Goal: Use online tool/utility: Utilize a website feature to perform a specific function

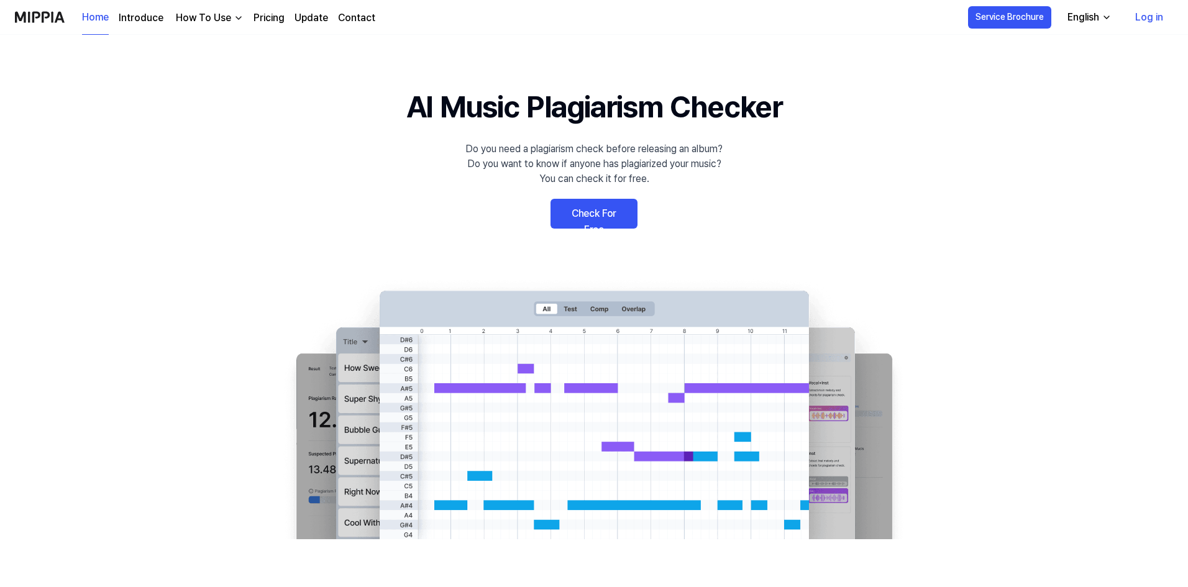
click at [571, 215] on link "Check For Free" at bounding box center [593, 214] width 87 height 30
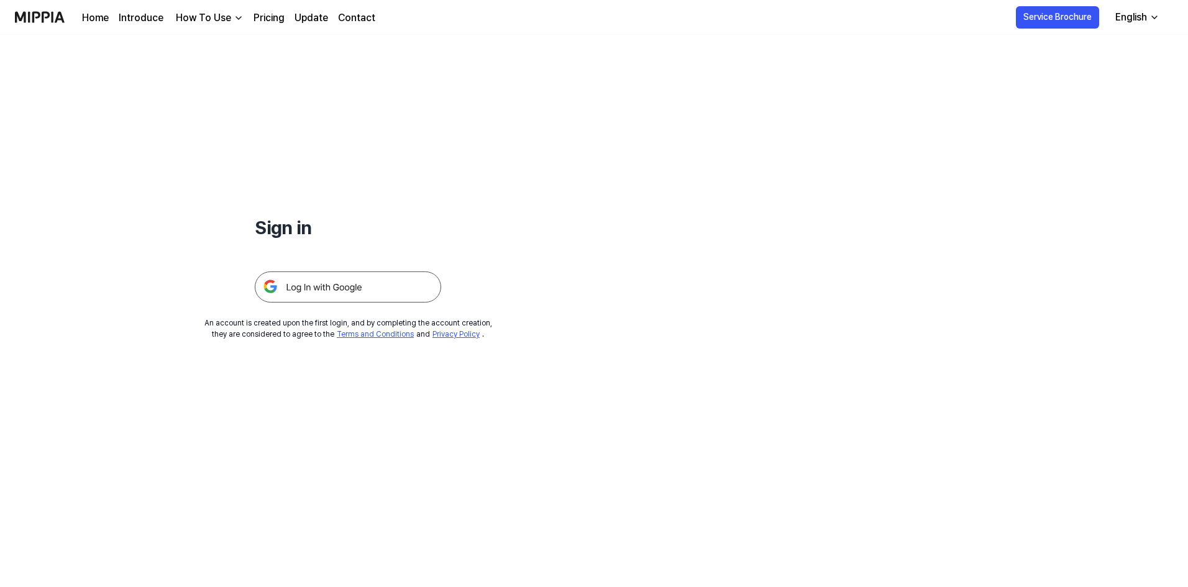
click at [217, 19] on div "How To Use" at bounding box center [203, 18] width 60 height 15
click at [376, 288] on img at bounding box center [348, 286] width 186 height 31
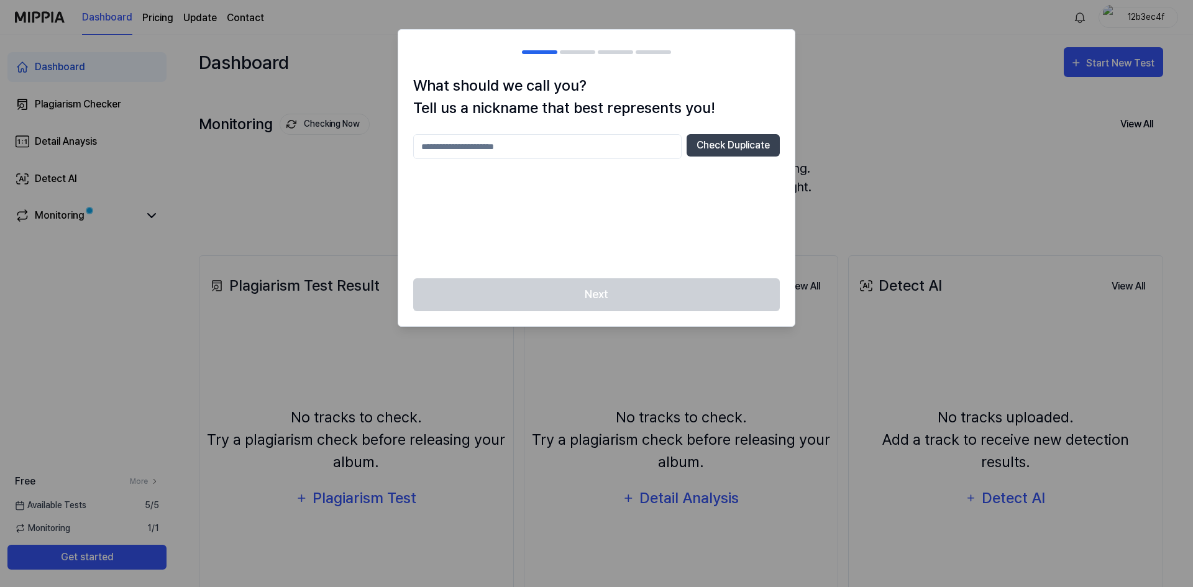
click at [491, 150] on input "text" at bounding box center [547, 146] width 268 height 25
type input "****"
click at [742, 149] on button "Check Duplicate" at bounding box center [732, 145] width 93 height 22
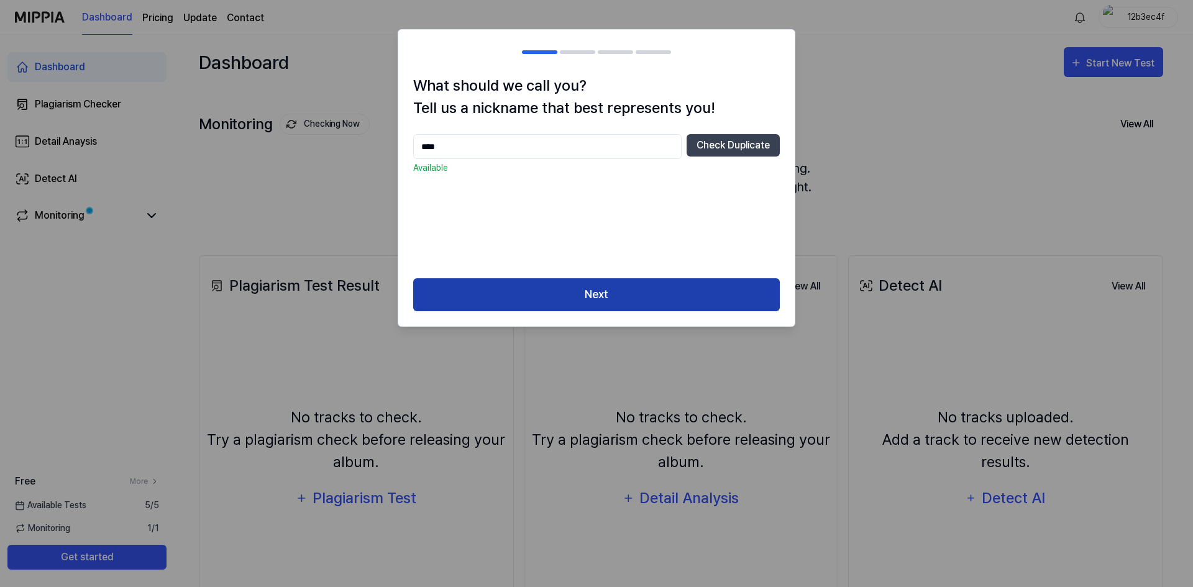
click at [661, 288] on button "Next" at bounding box center [596, 294] width 366 height 33
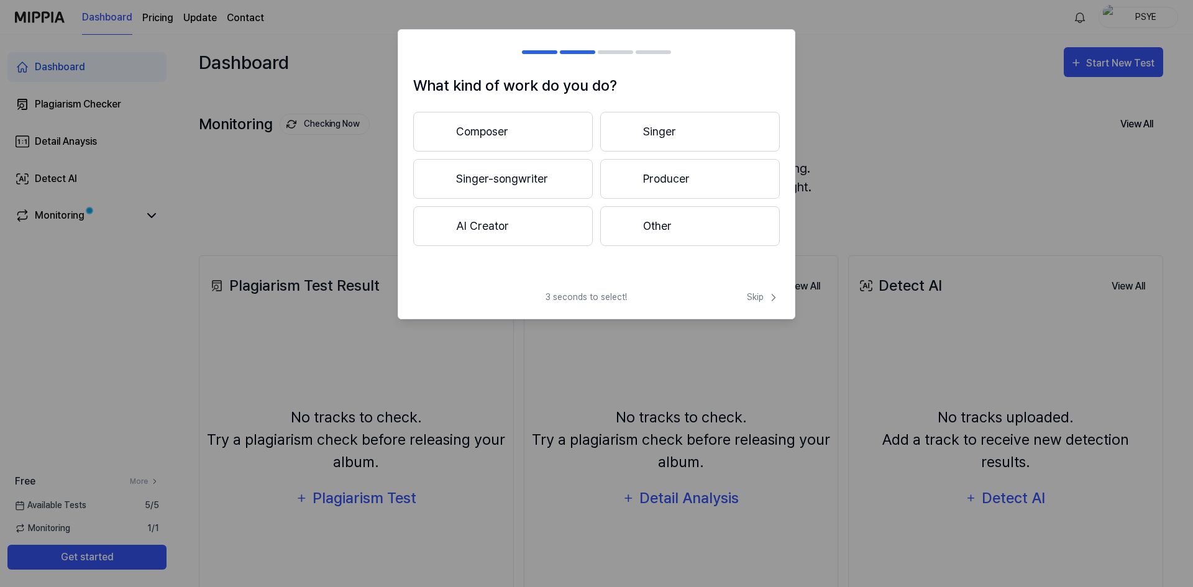
click at [605, 167] on button "Producer" at bounding box center [690, 179] width 180 height 40
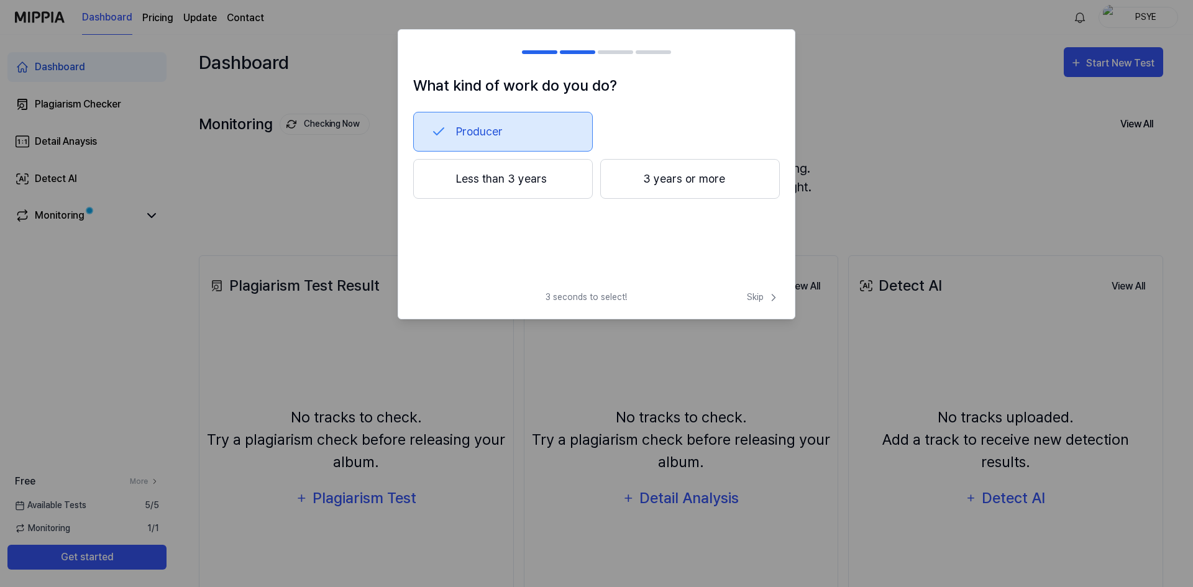
click at [555, 194] on button "Less than 3 years" at bounding box center [503, 179] width 180 height 40
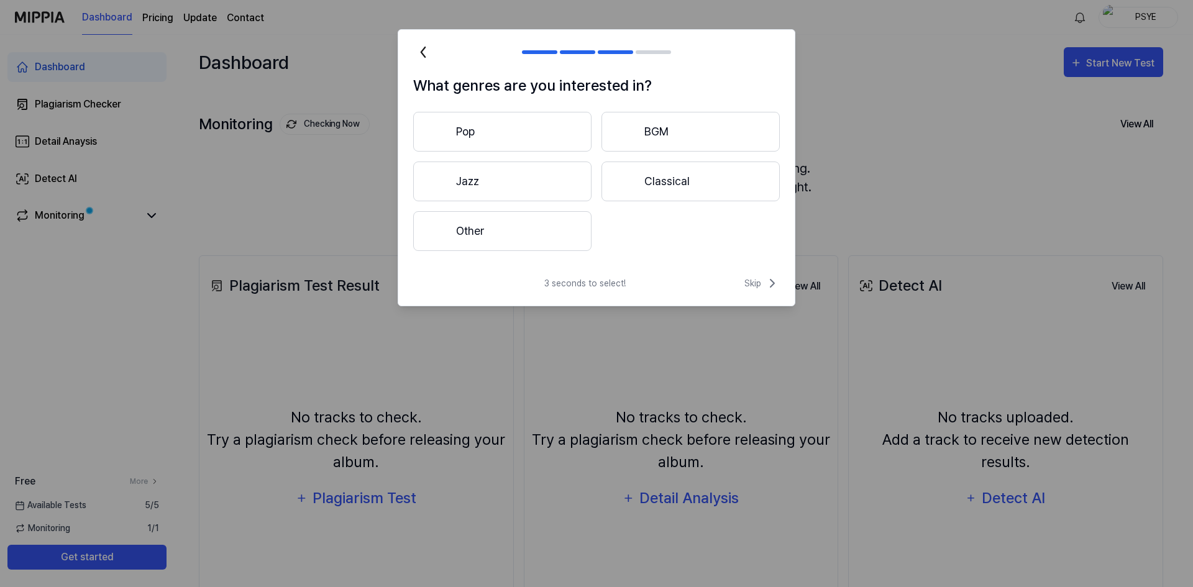
click at [552, 188] on button "Jazz" at bounding box center [502, 182] width 178 height 40
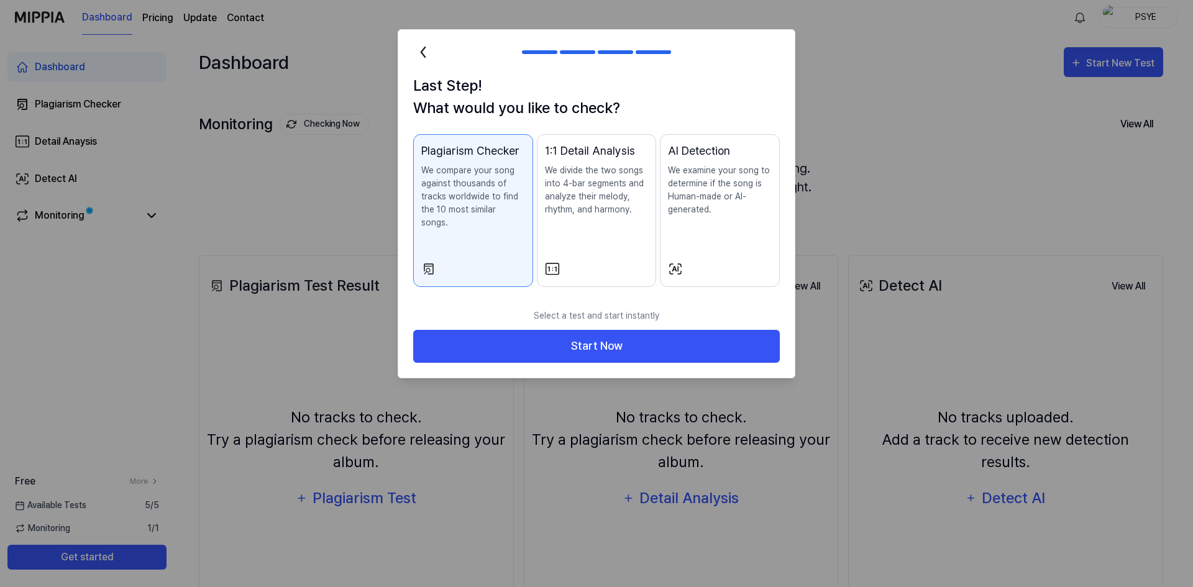
click at [426, 55] on icon at bounding box center [423, 52] width 20 height 20
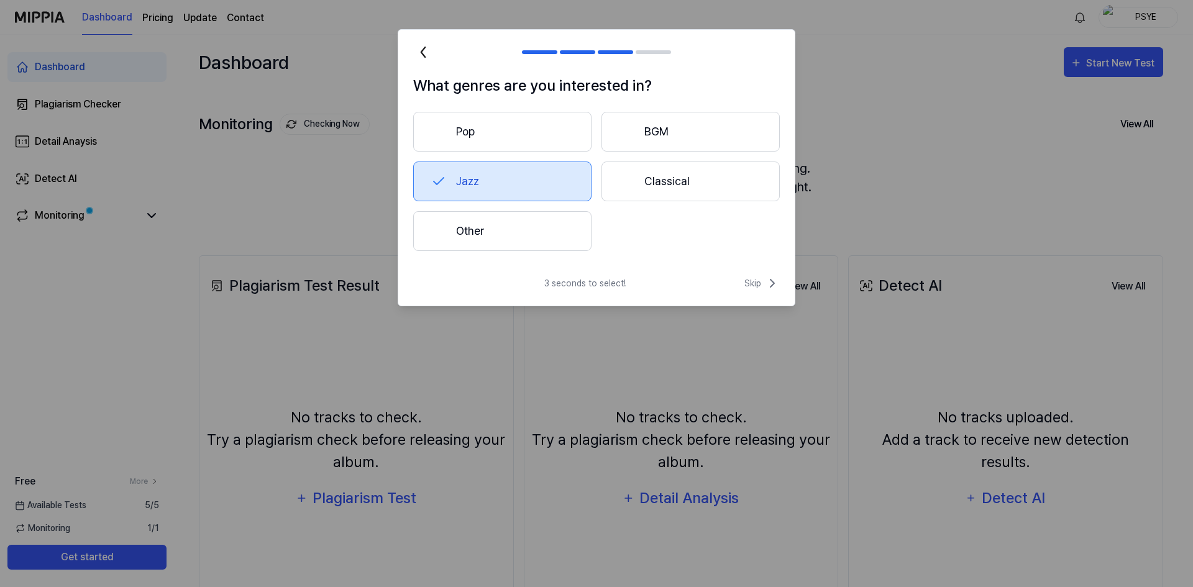
click at [568, 198] on button "Jazz" at bounding box center [502, 182] width 178 height 40
click at [558, 229] on button "Other" at bounding box center [502, 231] width 178 height 40
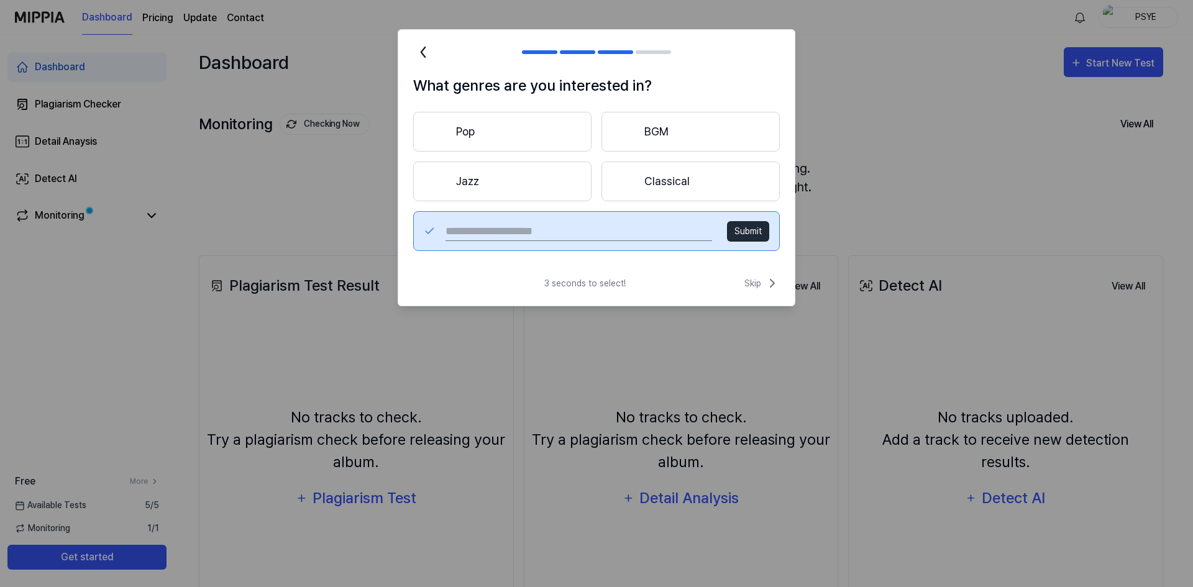
click at [624, 235] on input "text" at bounding box center [578, 231] width 266 height 20
type input "******"
click at [745, 237] on button "Submit" at bounding box center [748, 231] width 42 height 20
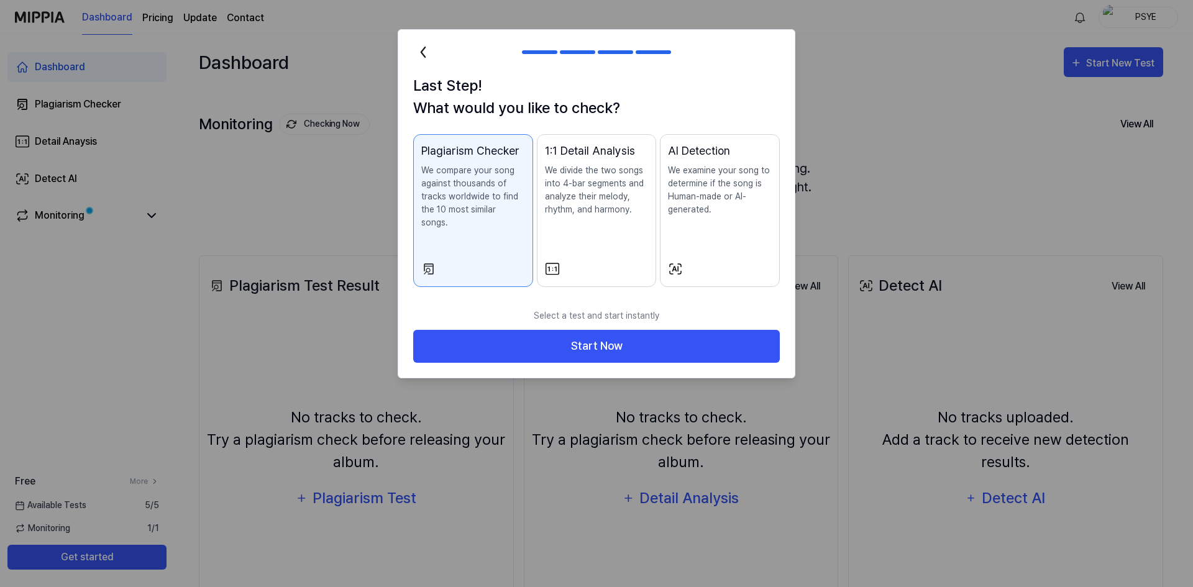
click at [739, 229] on div "AI Detection We examine your song to determine if the song is Human-made or AI-…" at bounding box center [720, 191] width 104 height 99
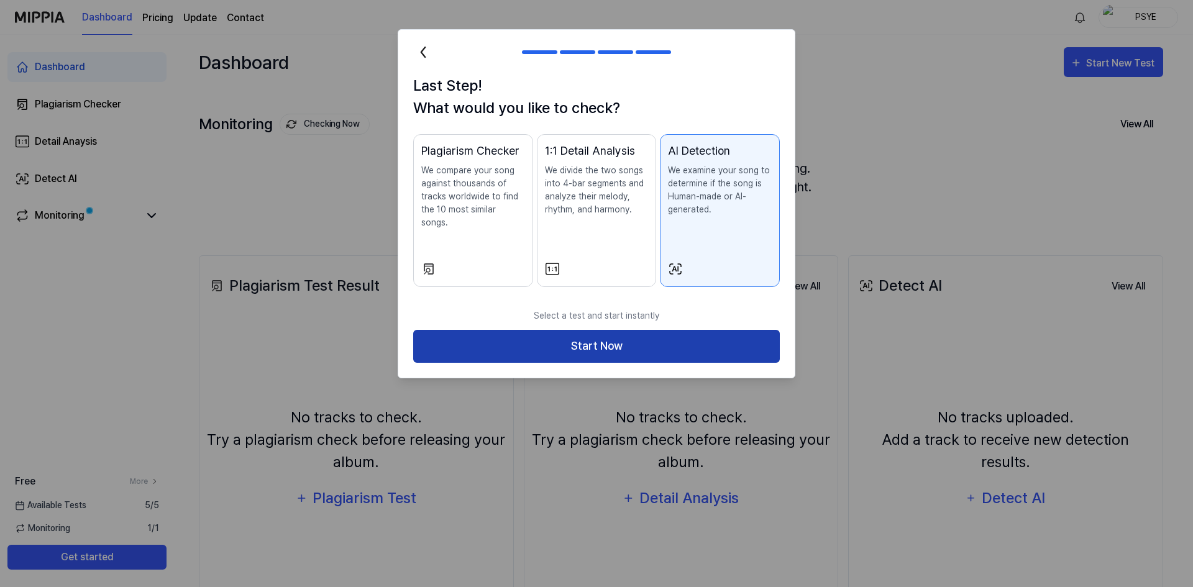
click at [672, 330] on button "Start Now" at bounding box center [596, 346] width 366 height 33
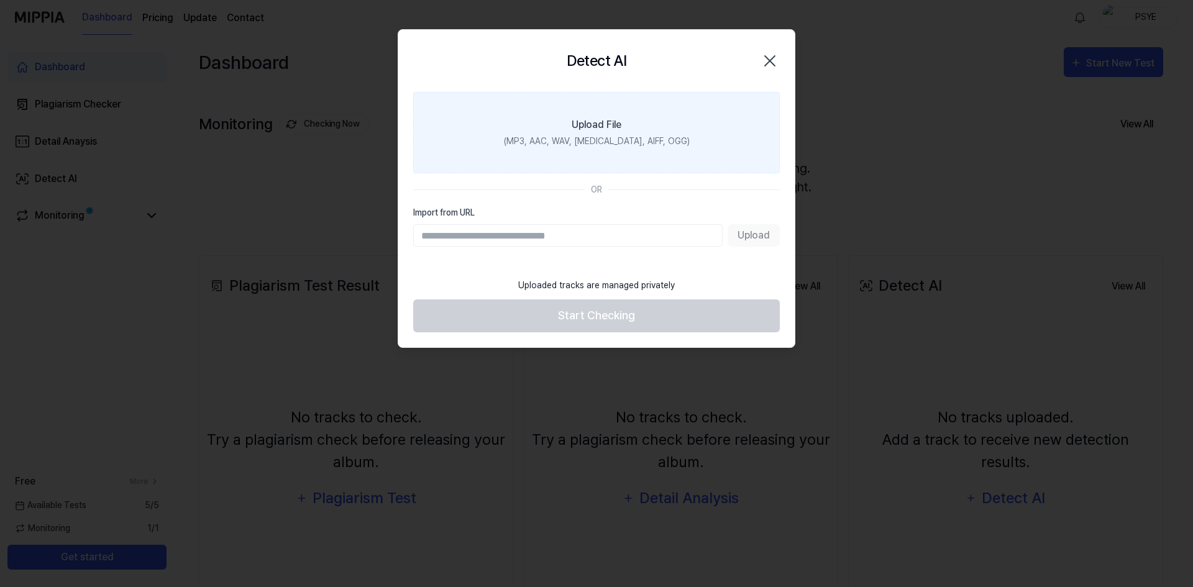
click at [575, 120] on div "Upload File" at bounding box center [596, 124] width 50 height 15
click at [0, 0] on input "Upload File (MP3, AAC, WAV, [MEDICAL_DATA], AIFF, OGG)" at bounding box center [0, 0] width 0 height 0
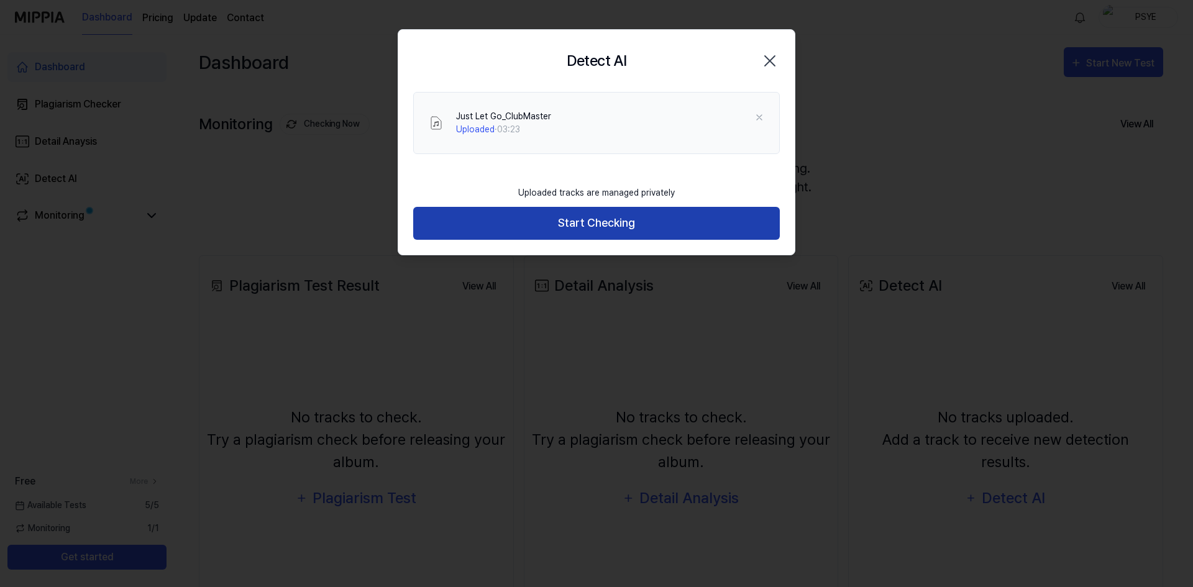
click at [611, 224] on button "Start Checking" at bounding box center [596, 223] width 366 height 33
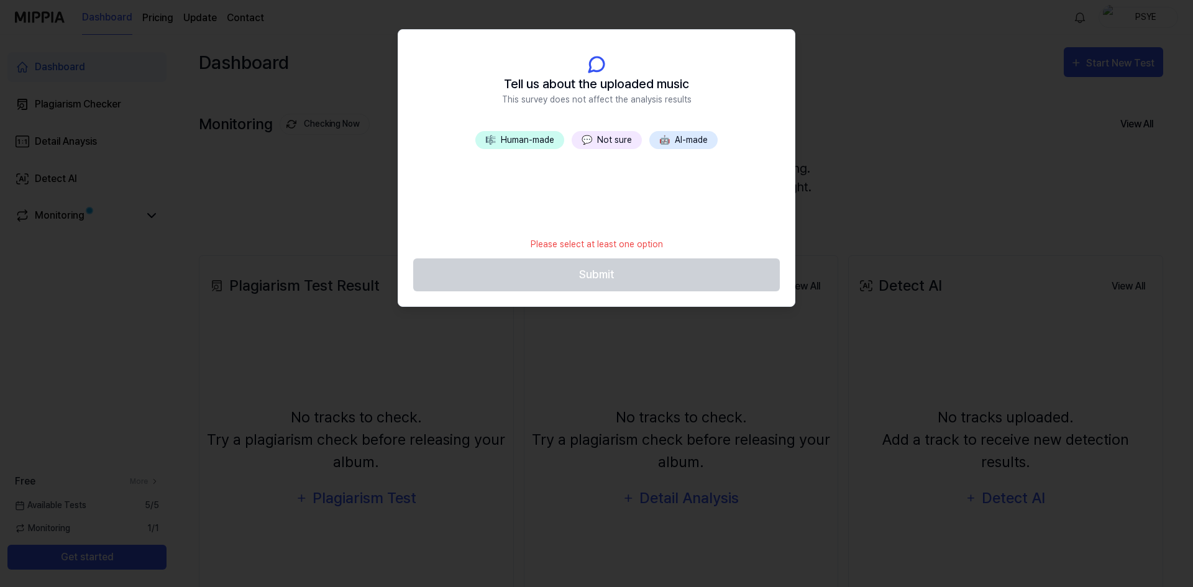
click at [537, 143] on button "🎼 Human-made" at bounding box center [519, 140] width 89 height 18
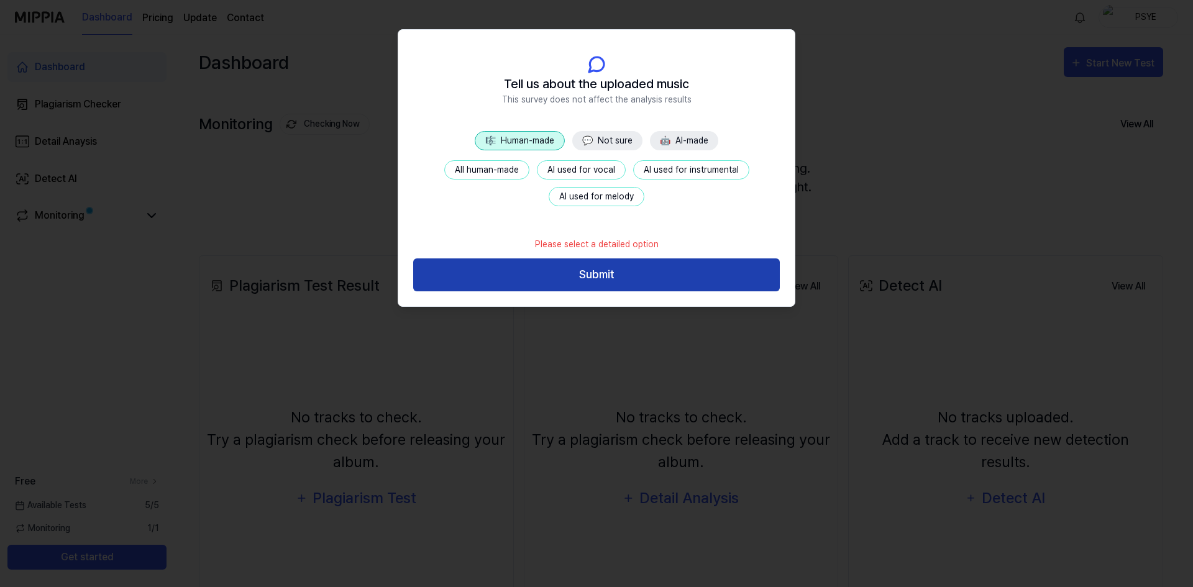
click at [590, 266] on button "Submit" at bounding box center [596, 274] width 366 height 33
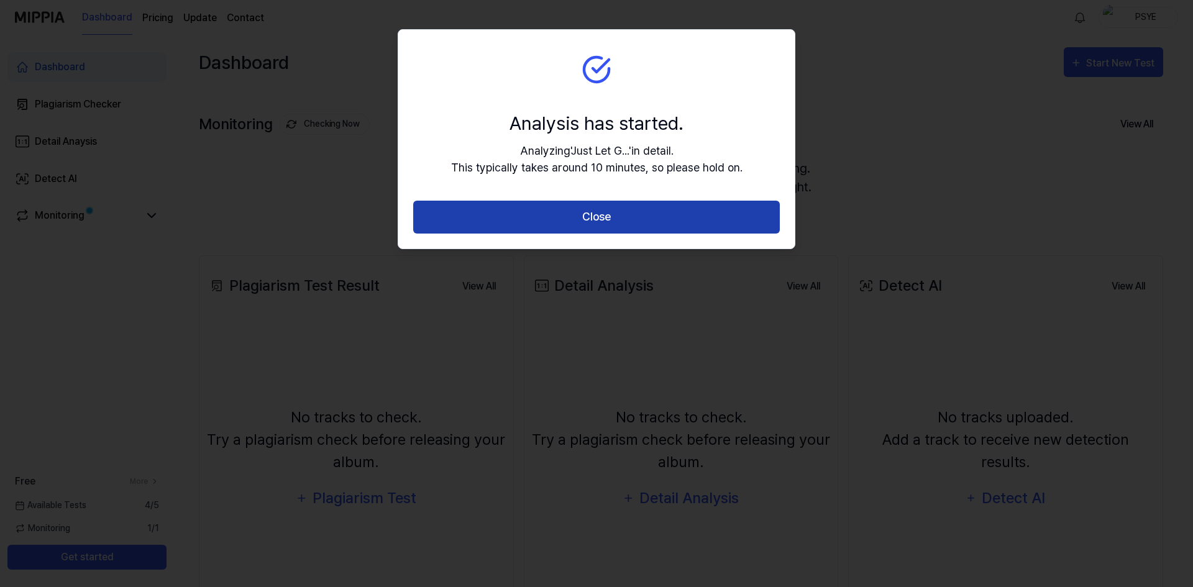
click at [592, 222] on button "Close" at bounding box center [596, 217] width 366 height 33
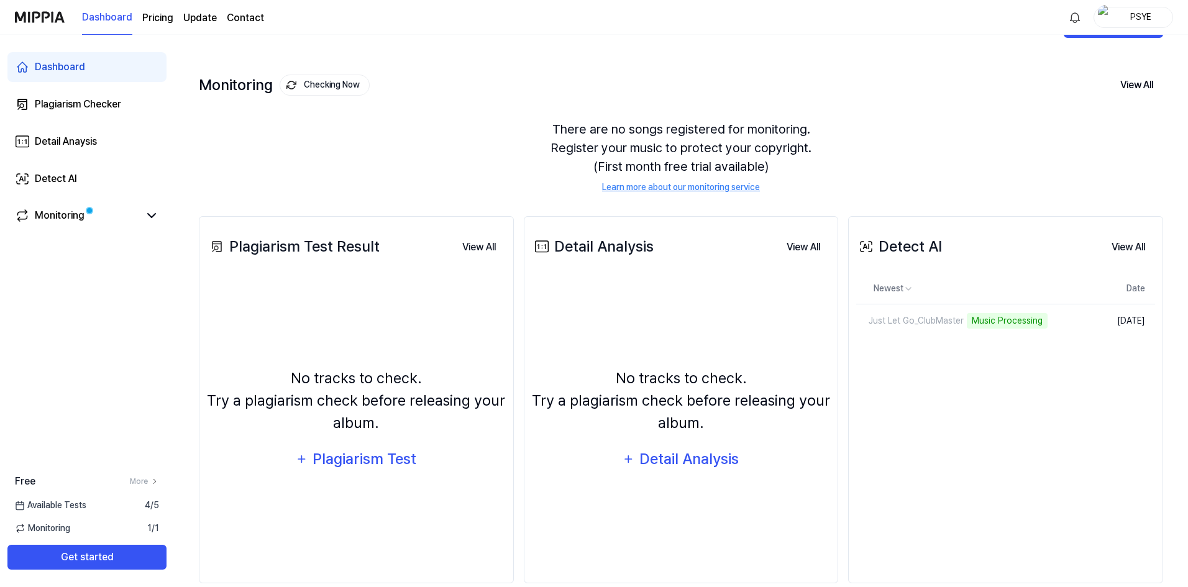
scroll to position [60, 0]
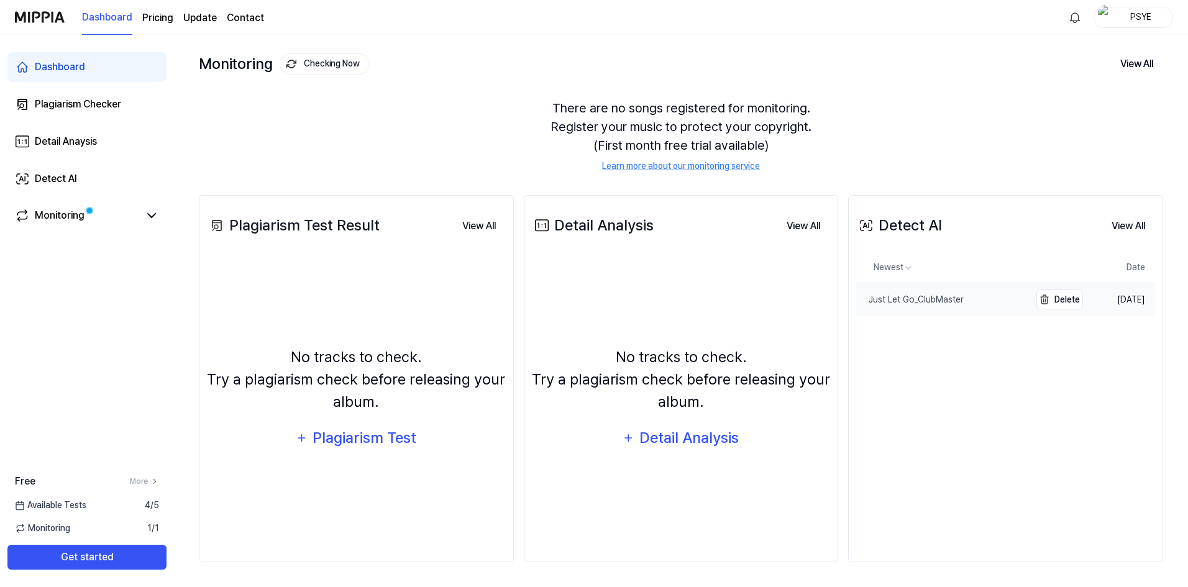
click at [883, 297] on div "Just Let Go_ClubMaster" at bounding box center [909, 299] width 107 height 13
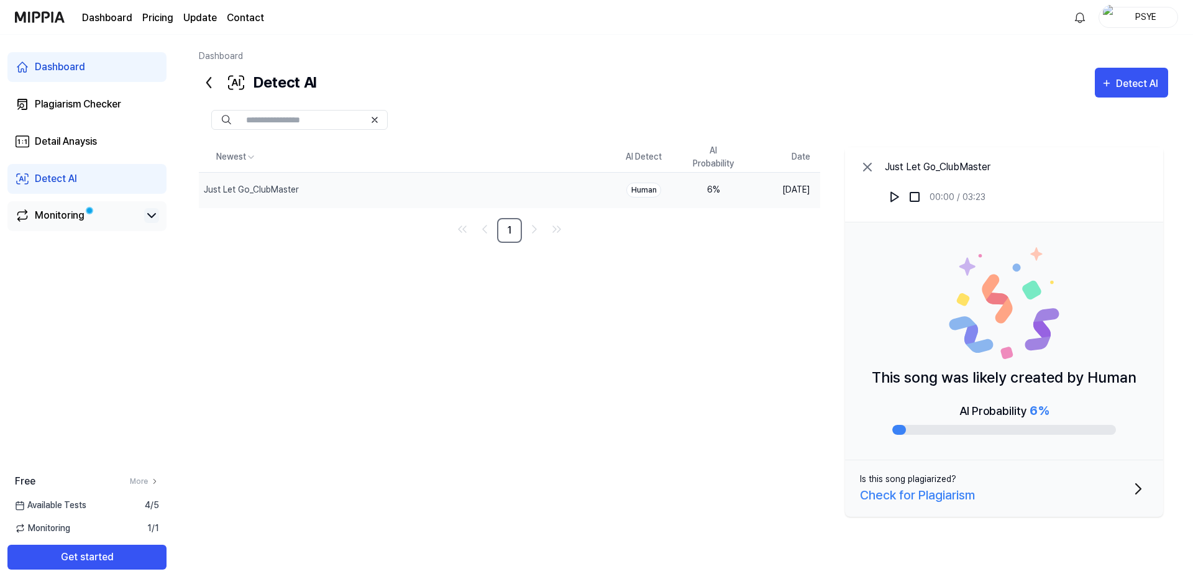
click at [147, 214] on icon at bounding box center [151, 215] width 15 height 15
click at [53, 217] on div "Monitoring" at bounding box center [60, 215] width 50 height 15
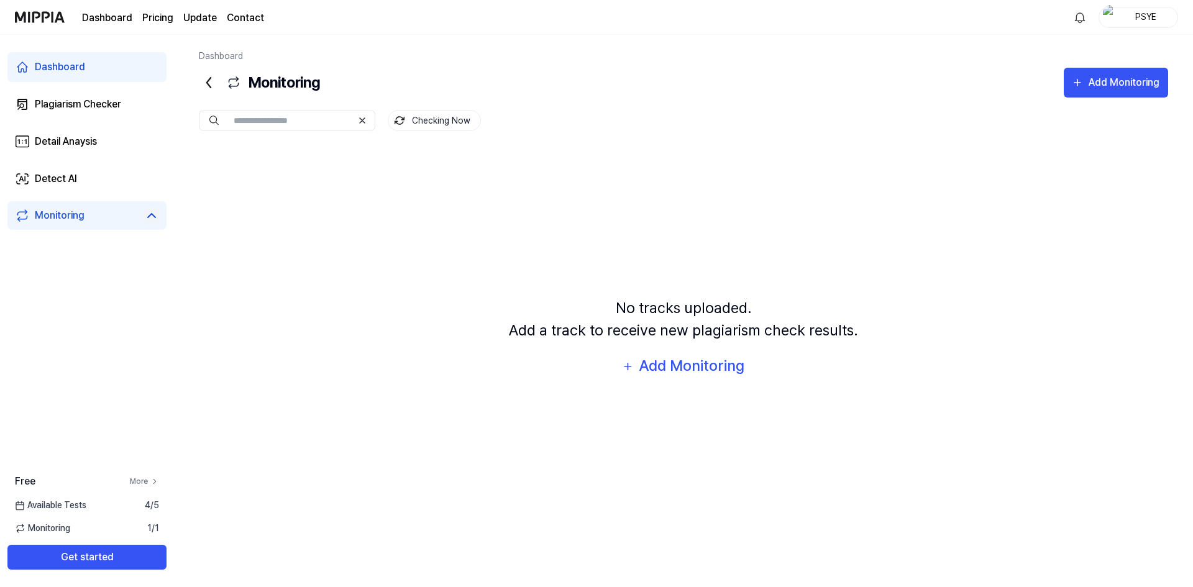
click at [144, 481] on link "More" at bounding box center [144, 481] width 29 height 11
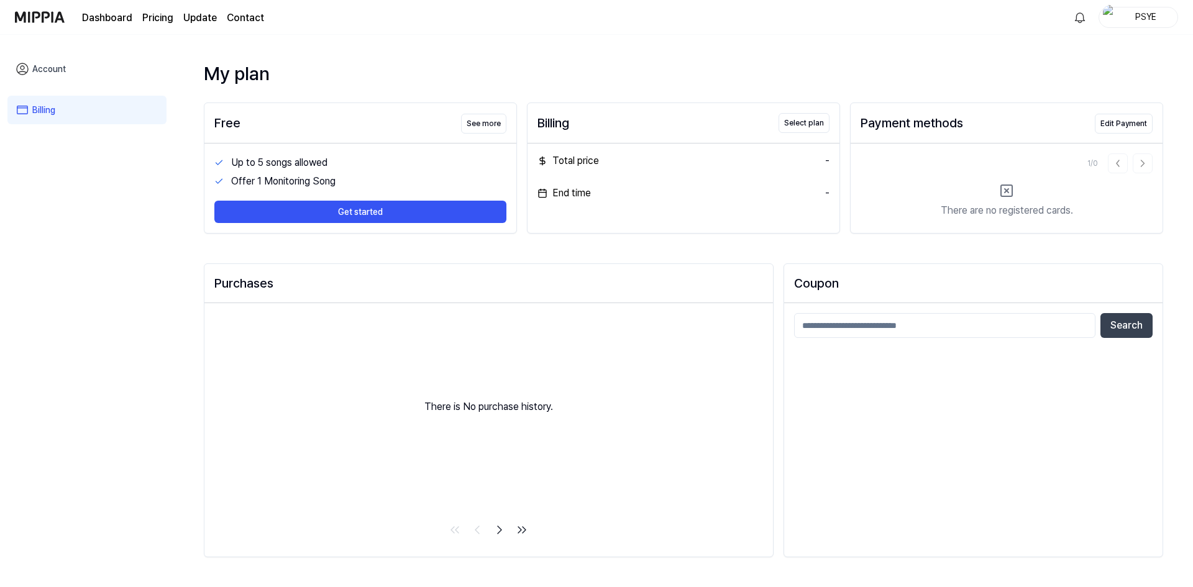
click at [55, 68] on link "Account" at bounding box center [86, 69] width 159 height 29
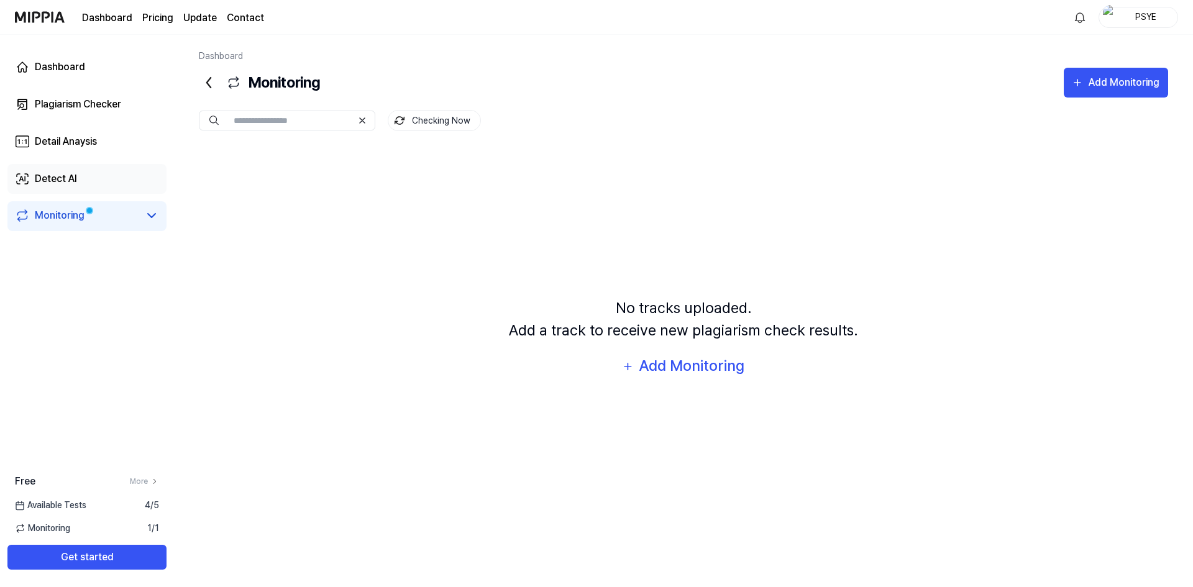
click at [50, 175] on div "Detect AI" at bounding box center [56, 178] width 42 height 15
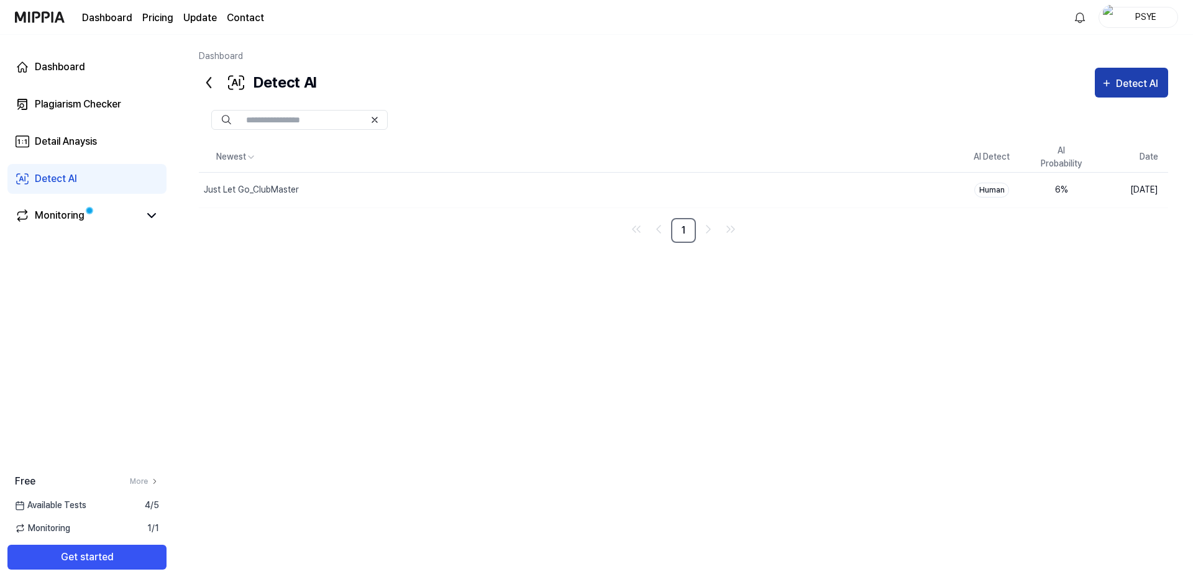
click at [1099, 80] on button "Detect AI" at bounding box center [1130, 83] width 73 height 30
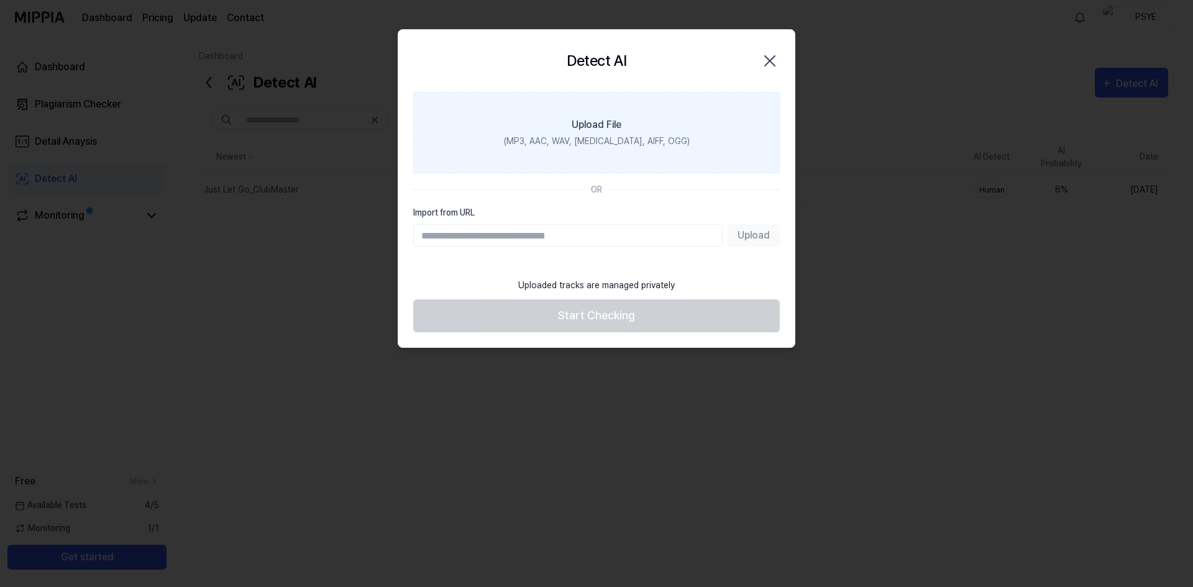
click at [601, 126] on div "Upload File" at bounding box center [596, 124] width 50 height 15
click at [0, 0] on input "Upload File (MP3, AAC, WAV, [MEDICAL_DATA], AIFF, OGG)" at bounding box center [0, 0] width 0 height 0
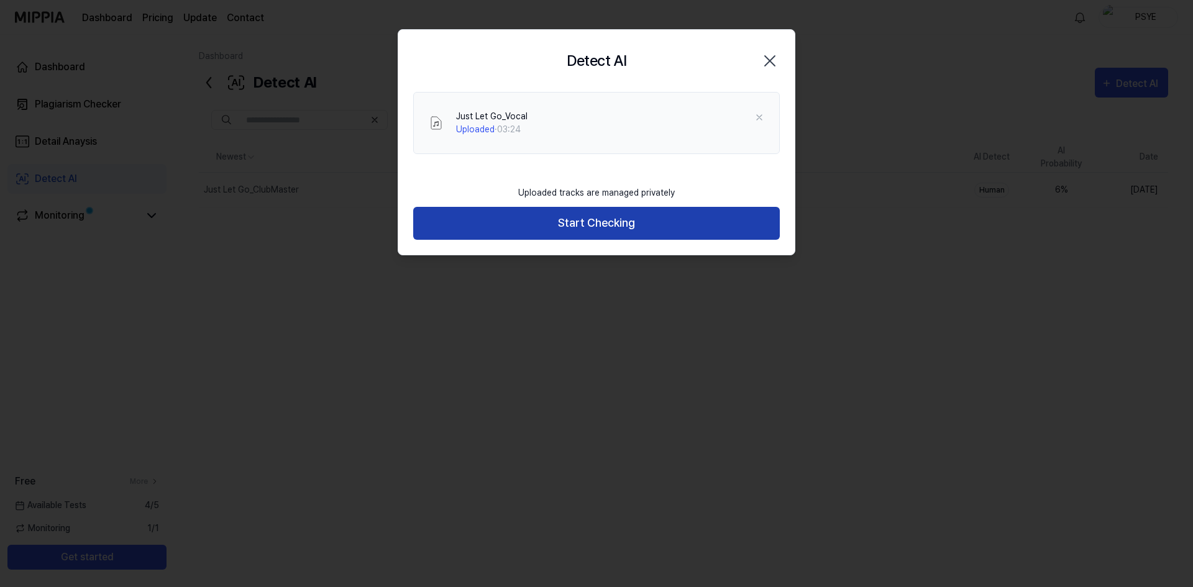
click at [572, 221] on button "Start Checking" at bounding box center [596, 223] width 366 height 33
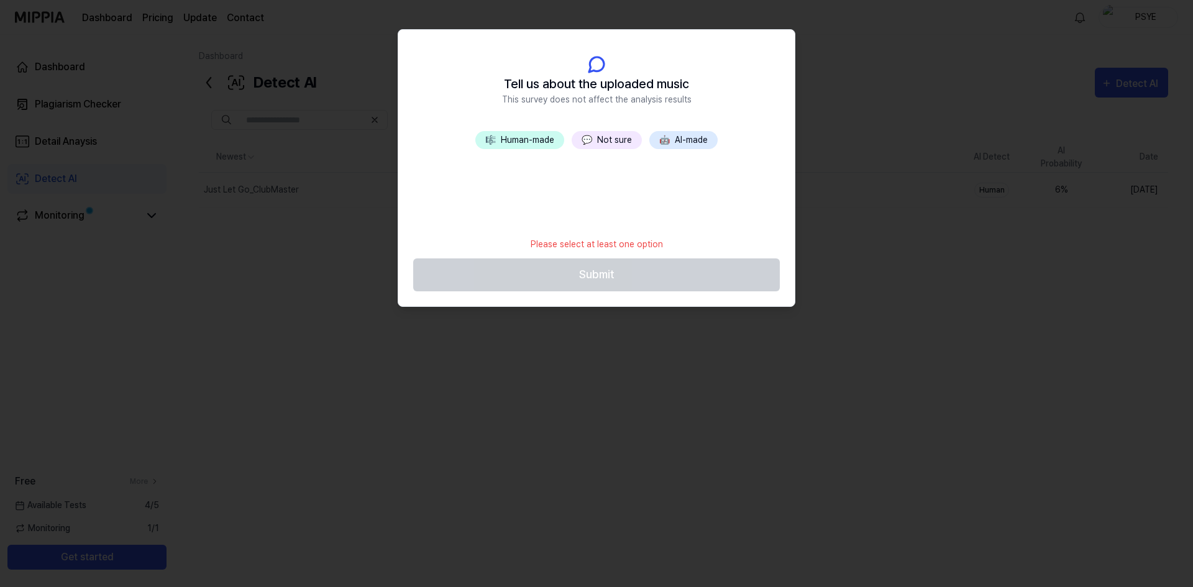
drag, startPoint x: 528, startPoint y: 136, endPoint x: 527, endPoint y: 143, distance: 7.5
click at [527, 137] on button "🎼 Human-made" at bounding box center [519, 140] width 89 height 18
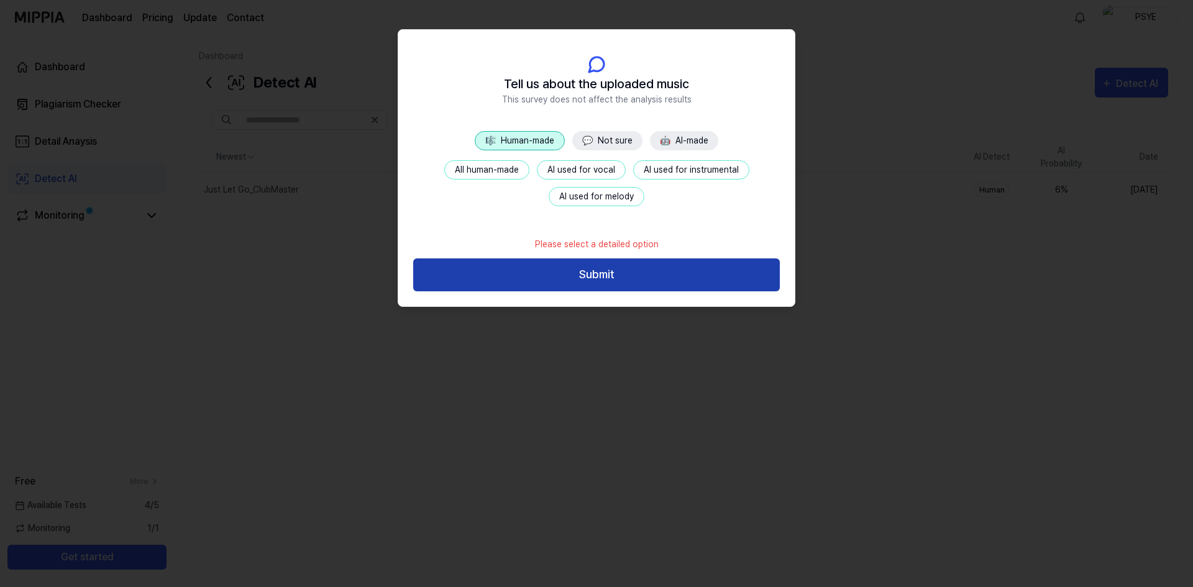
click at [562, 274] on button "Submit" at bounding box center [596, 274] width 366 height 33
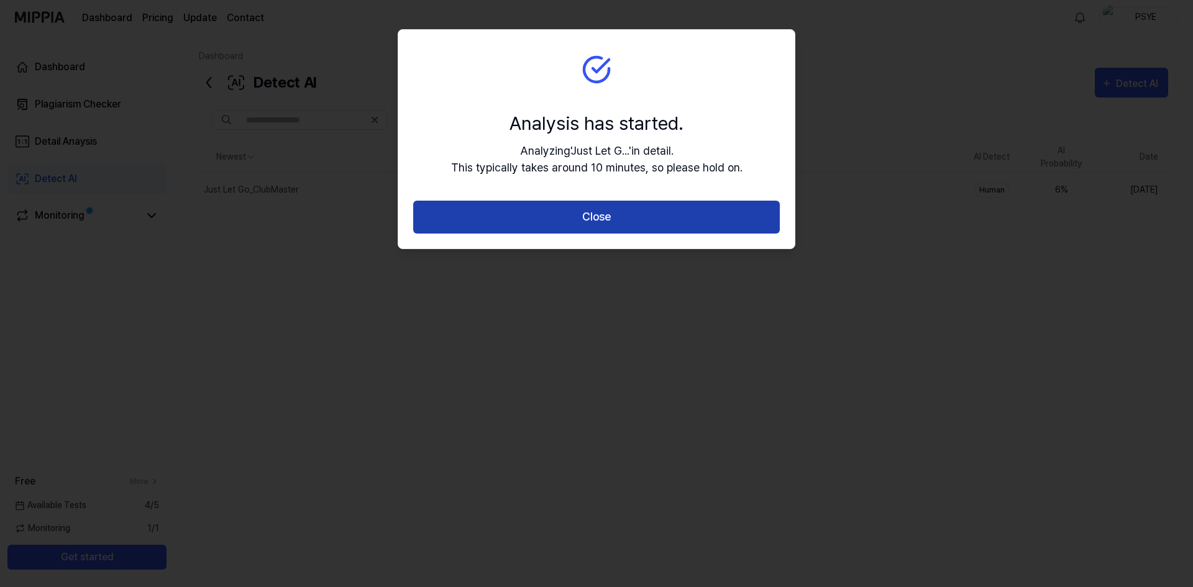
click at [610, 219] on button "Close" at bounding box center [596, 217] width 366 height 33
